Goal: Information Seeking & Learning: Learn about a topic

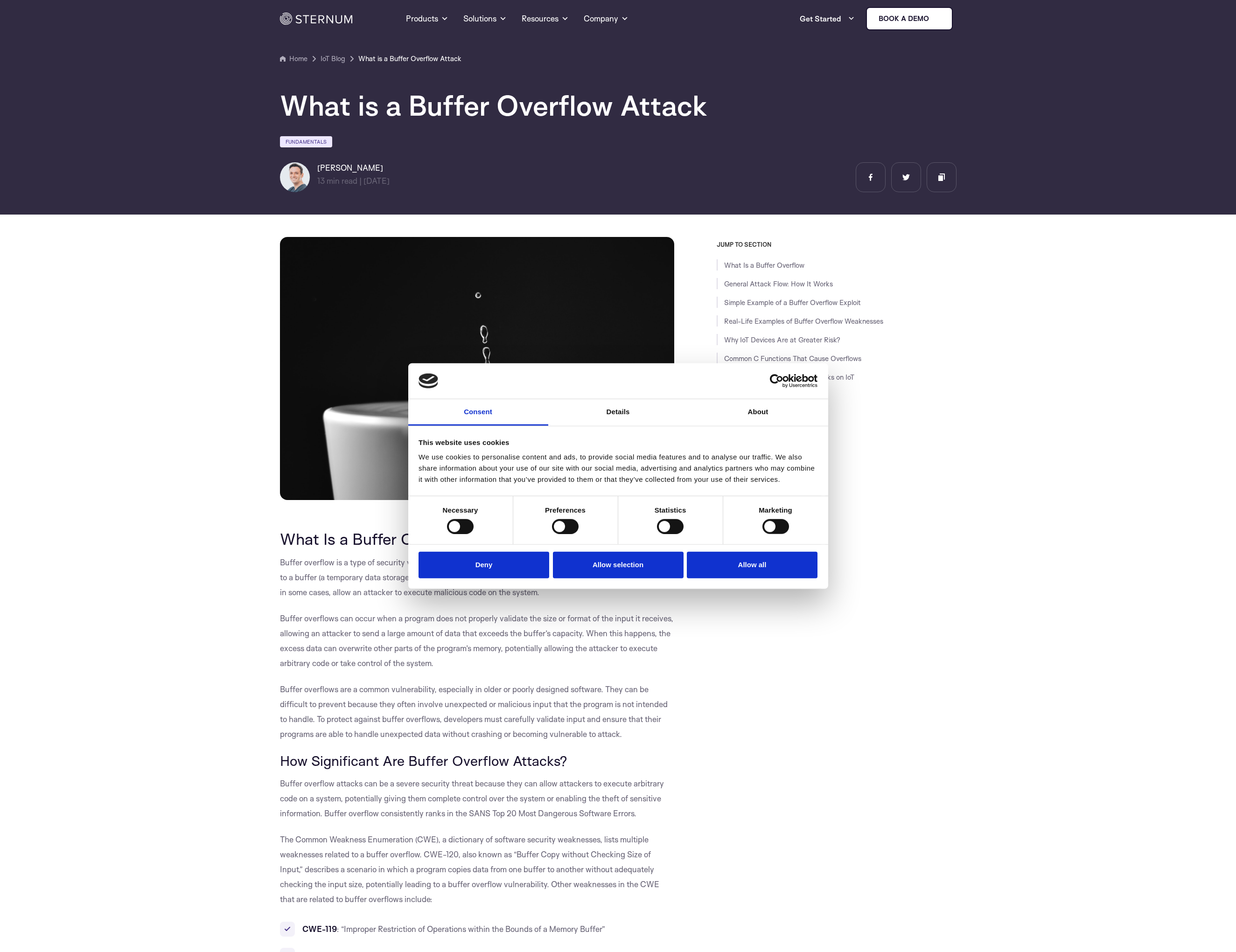
click at [698, 347] on div "JUMP TO SECTION What Is a Buffer Overflow General Attack Flow: How It Works Sim…" at bounding box center [814, 442] width 282 height 401
click at [496, 561] on button "Deny" at bounding box center [484, 565] width 130 height 27
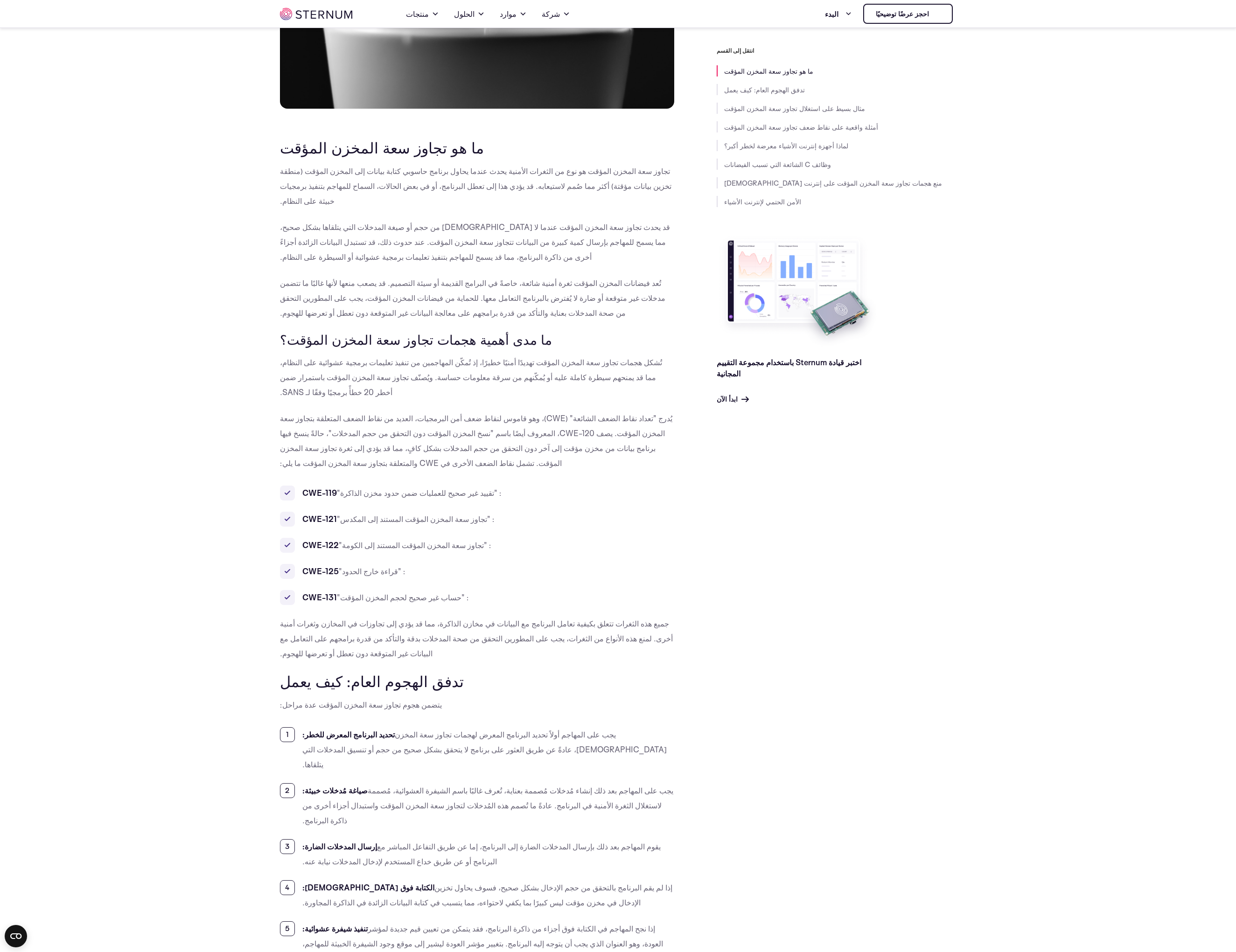
scroll to position [386, 0]
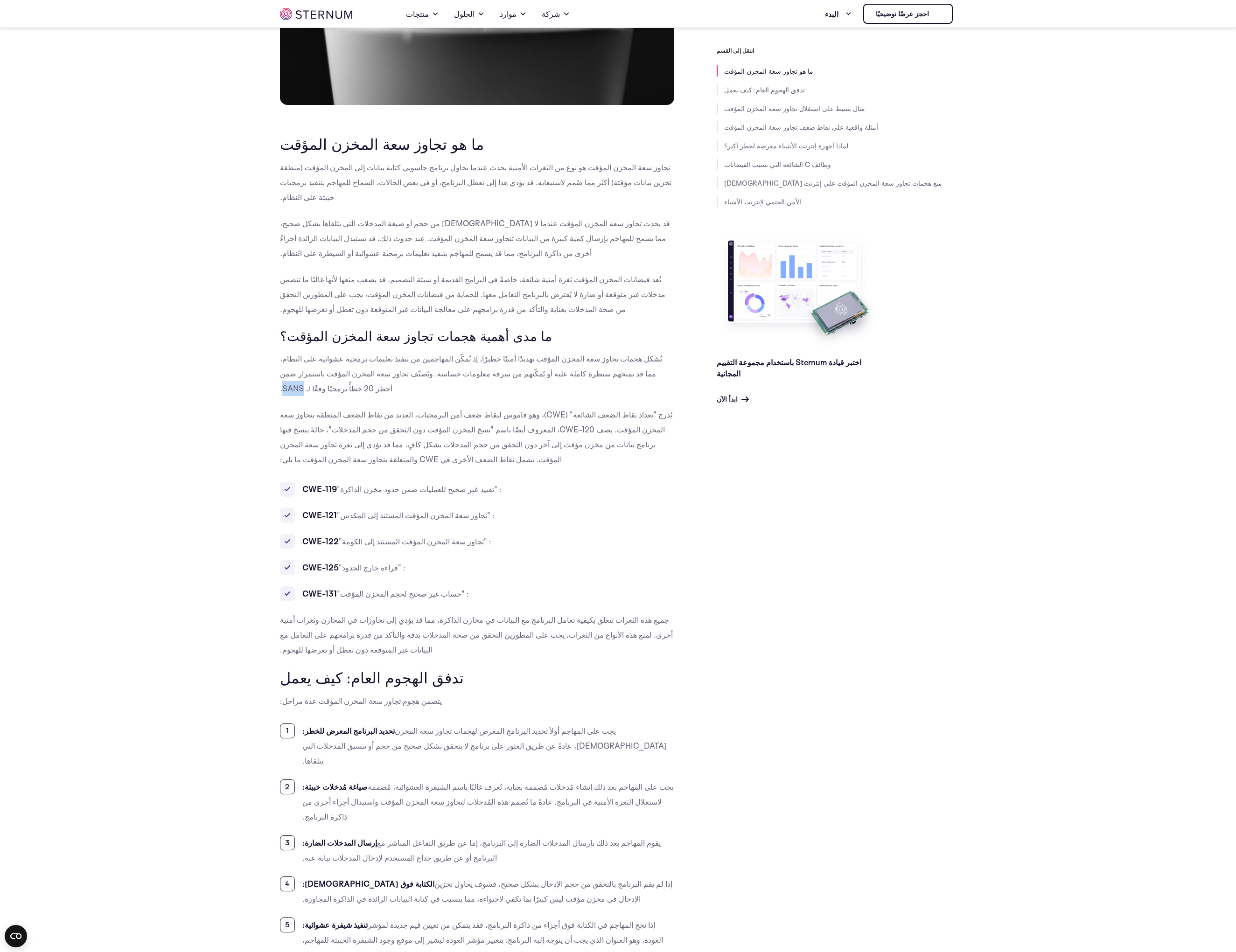
drag, startPoint x: 303, startPoint y: 389, endPoint x: 284, endPoint y: 391, distance: 19.1
click at [284, 391] on font "تُشكل هجمات تجاوز سعة المخزن المؤقت تهديدًا أمنيًا خطيرًا، إذ تُمكّن المهاجمين …" at bounding box center [470, 373] width 382 height 39
copy font "SANS"
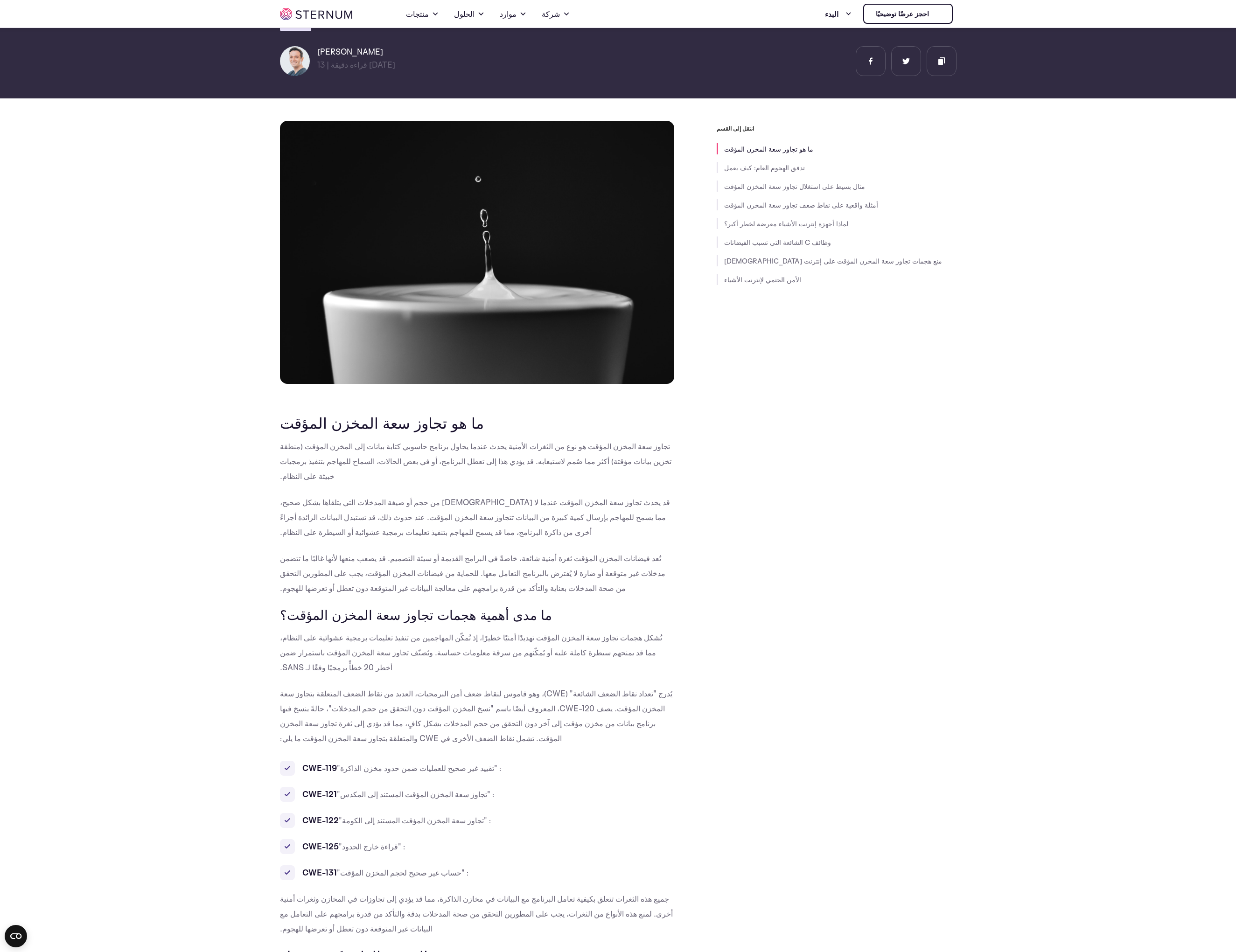
scroll to position [0, 0]
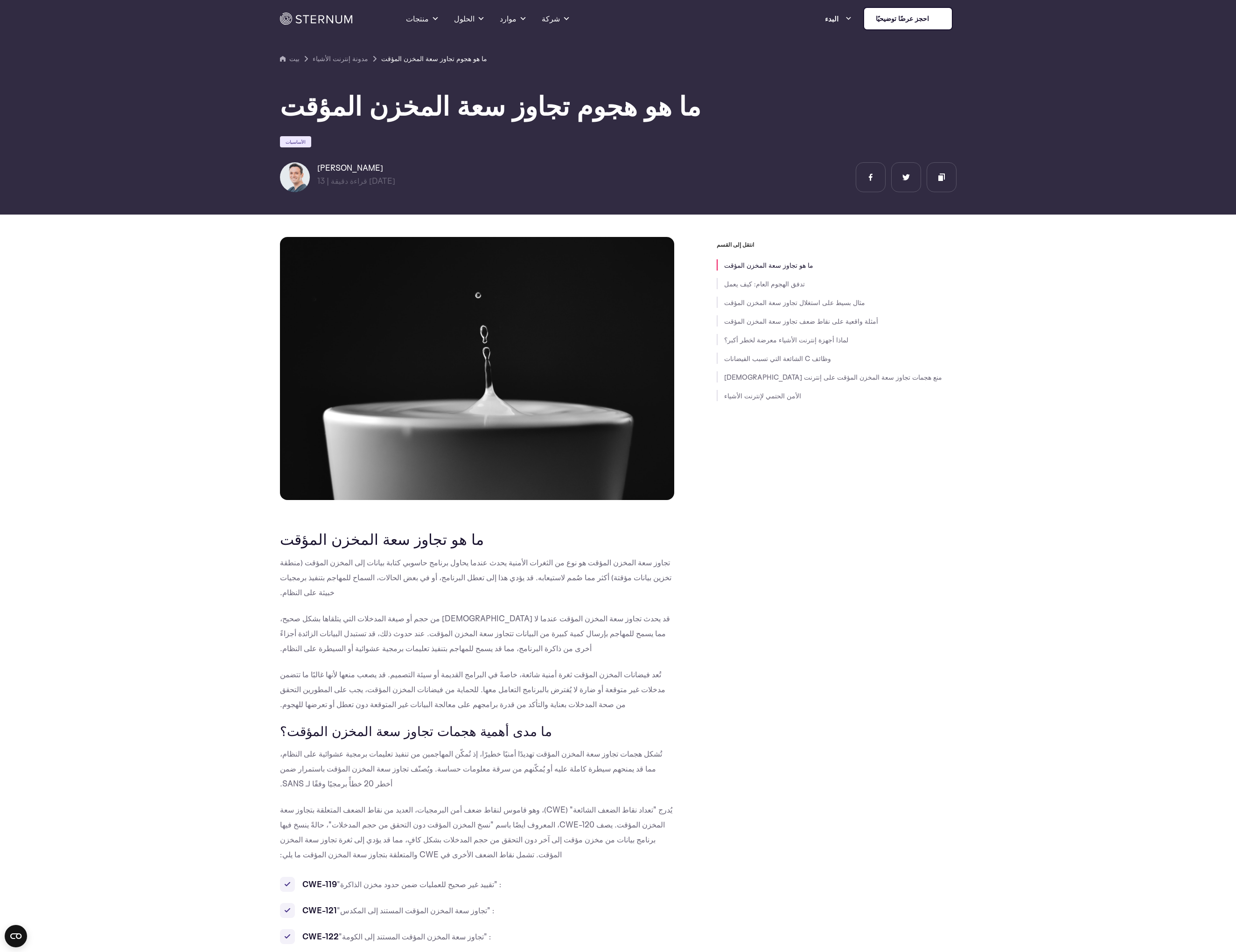
click at [300, 180] on img at bounding box center [295, 177] width 30 height 30
click at [305, 180] on img at bounding box center [295, 177] width 30 height 30
